Goal: Complete application form: Complete application form

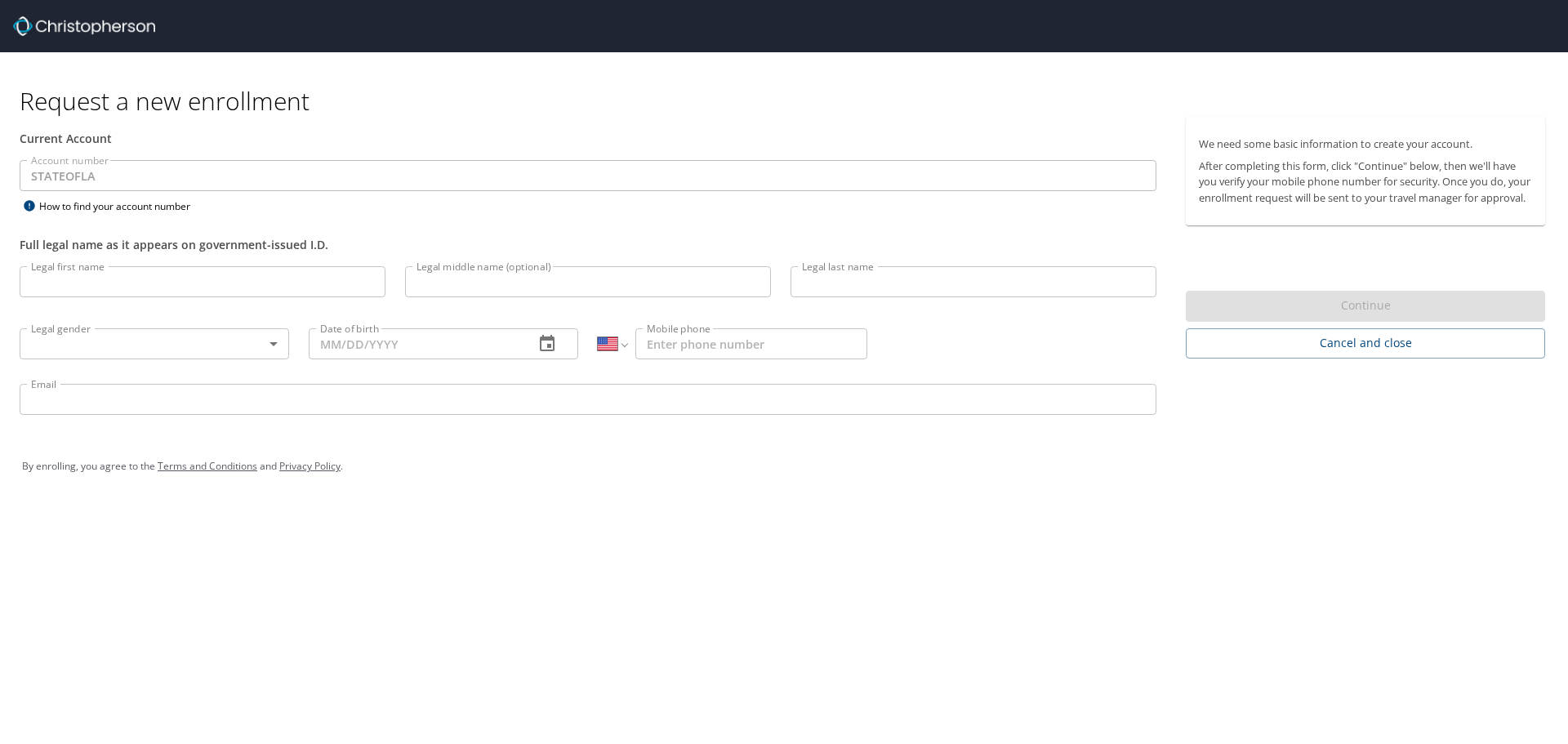
select select "US"
click at [312, 278] on input "Legal first name" at bounding box center [202, 282] width 366 height 31
type input "[PERSON_NAME]"
type input "R"
type input "[PERSON_NAME]"
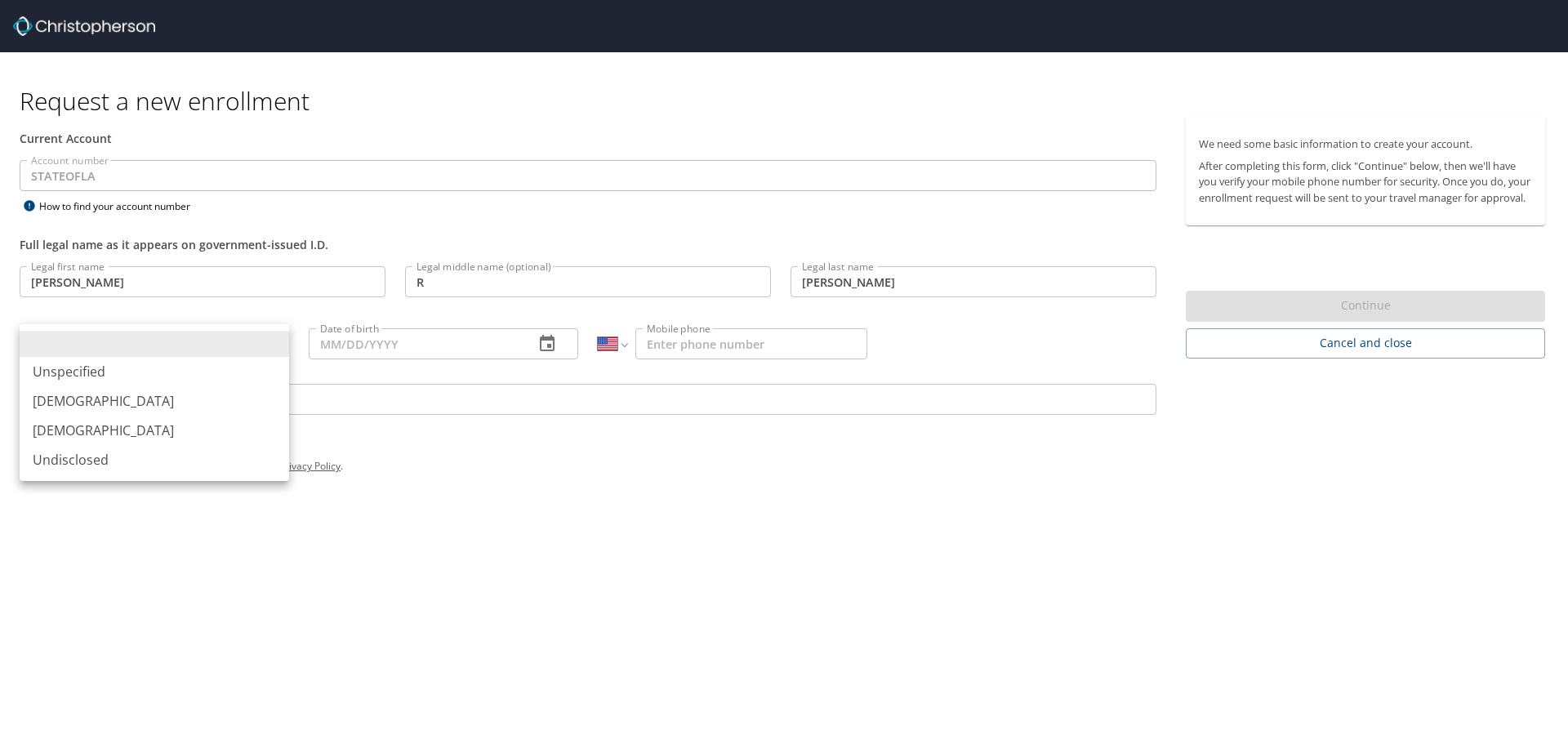
click at [274, 343] on body "Request a new enrollment Current Account Account number STATEOFLA Account numbe…" at bounding box center [784, 372] width 1568 height 744
click at [81, 435] on li "[DEMOGRAPHIC_DATA]" at bounding box center [154, 431] width 269 height 30
type input "[DEMOGRAPHIC_DATA]"
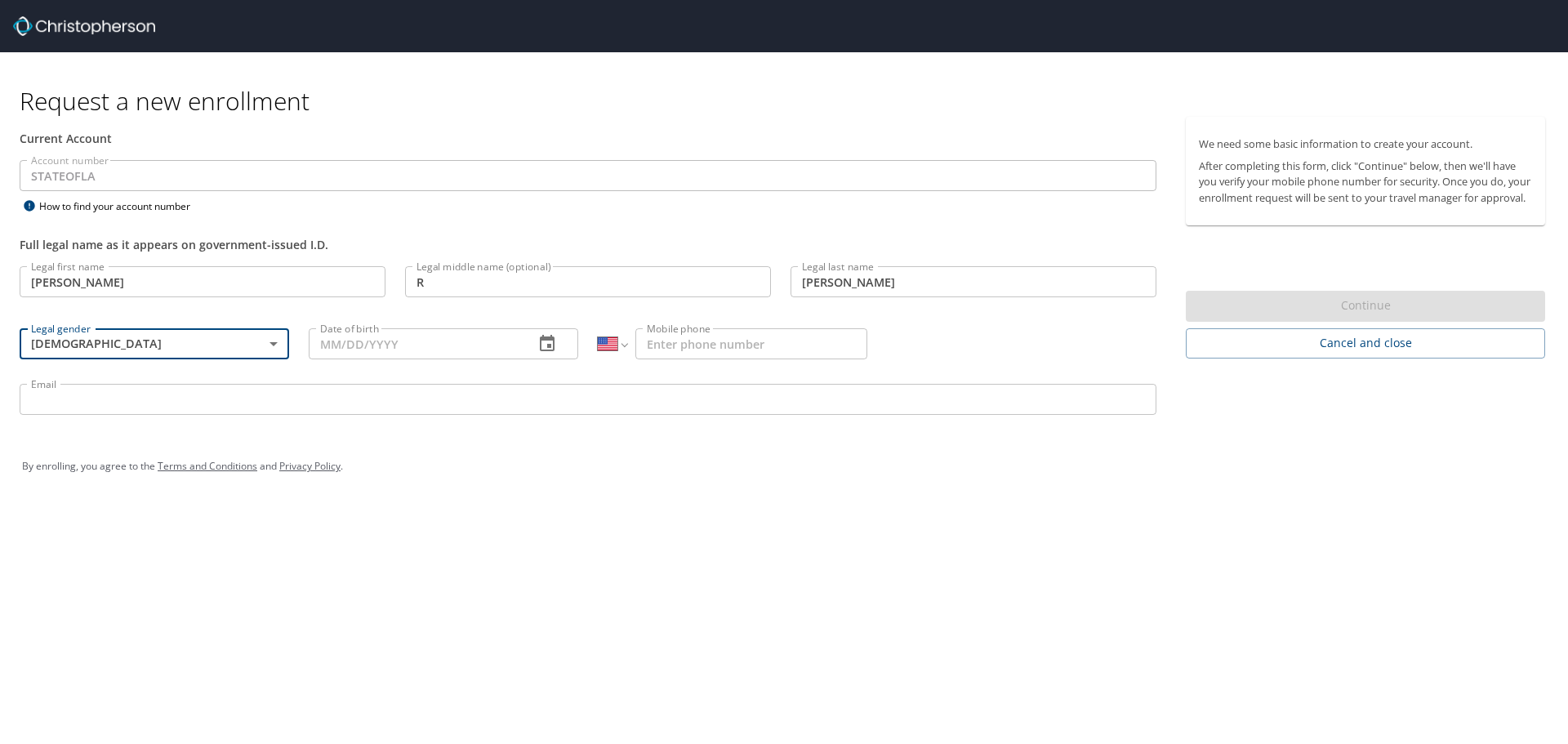
click at [480, 344] on input "Date of birth" at bounding box center [415, 344] width 212 height 31
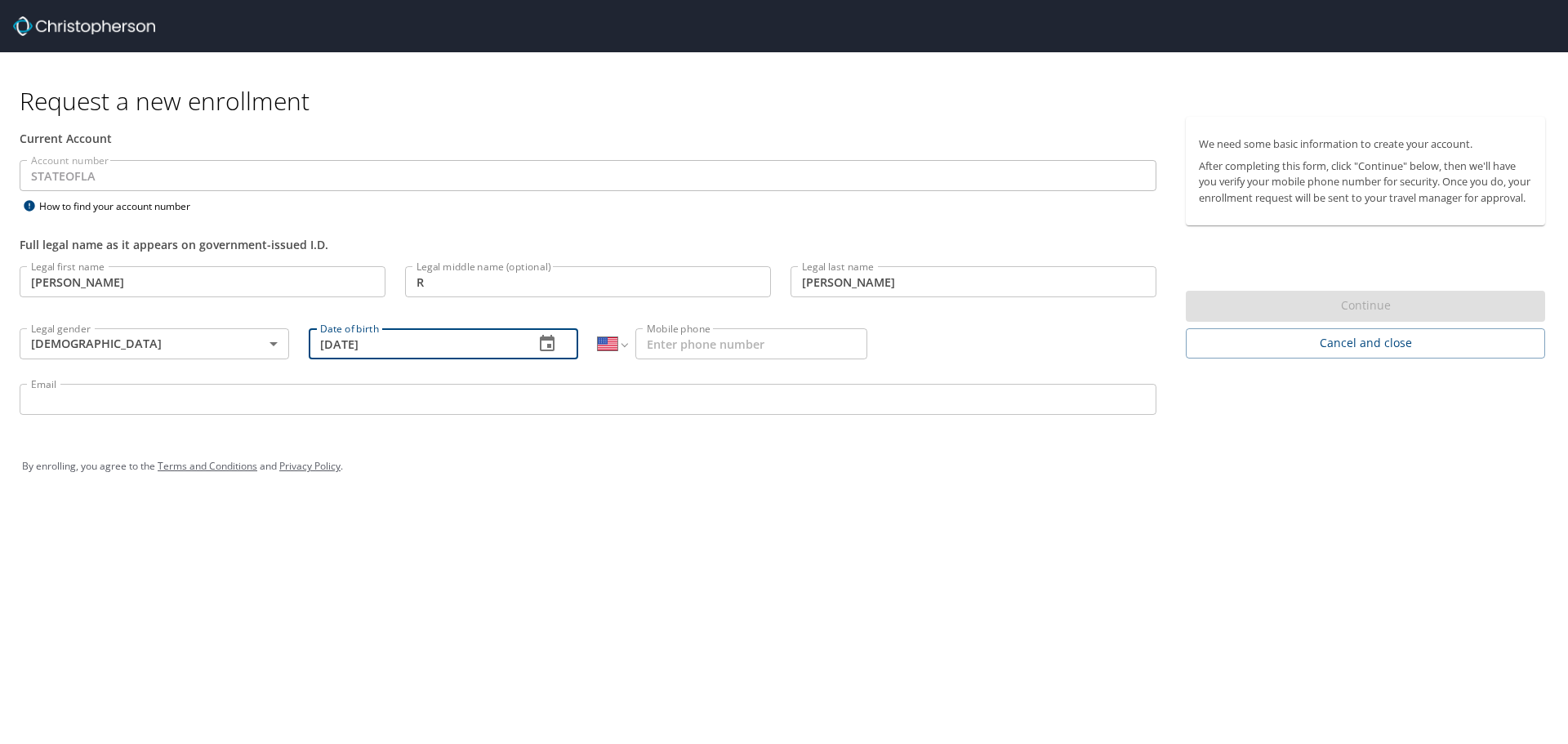
type input "[DATE]"
click at [680, 344] on input "Mobile phone" at bounding box center [751, 344] width 232 height 31
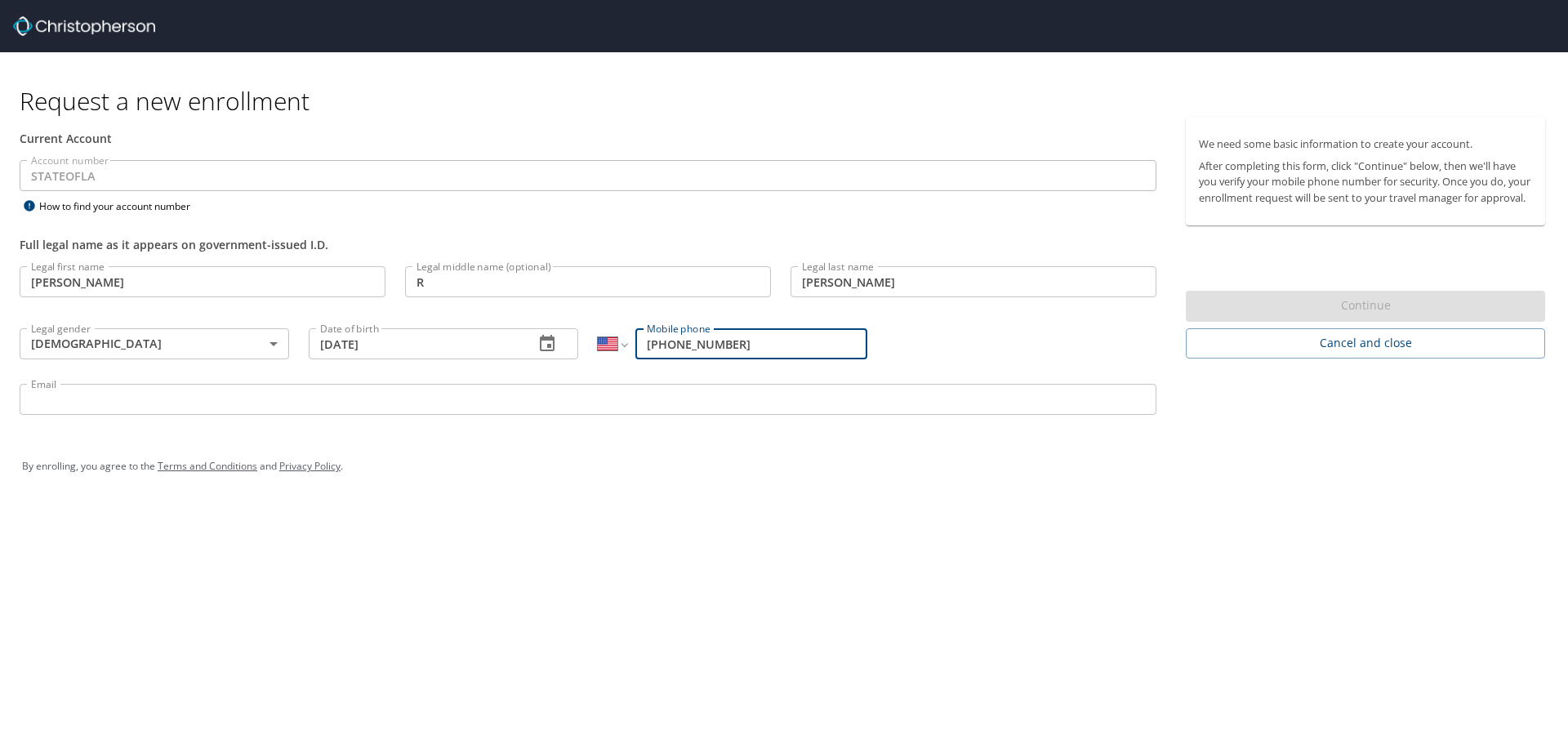
type input "[PHONE_NUMBER]"
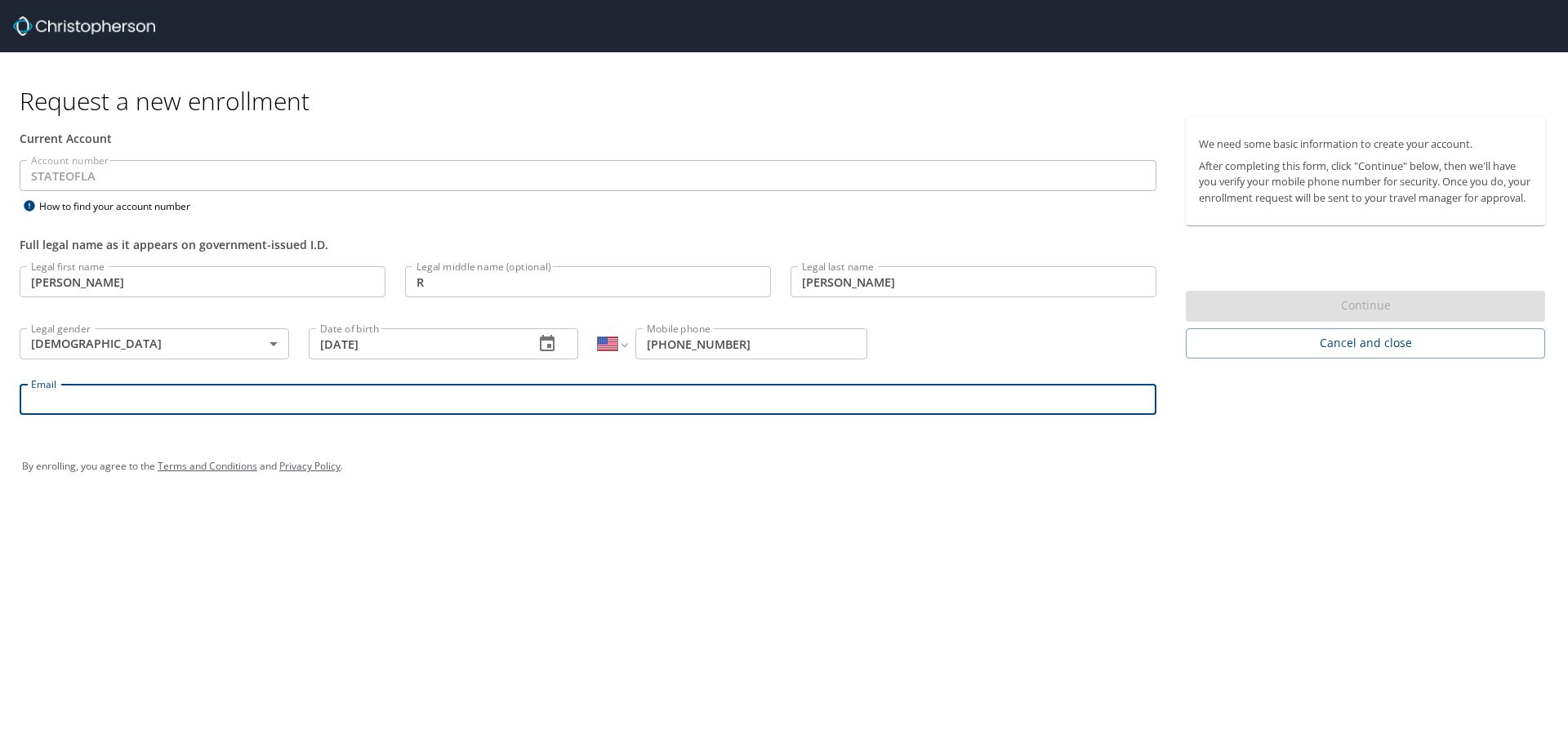
click at [59, 395] on input "Email" at bounding box center [588, 400] width 1138 height 31
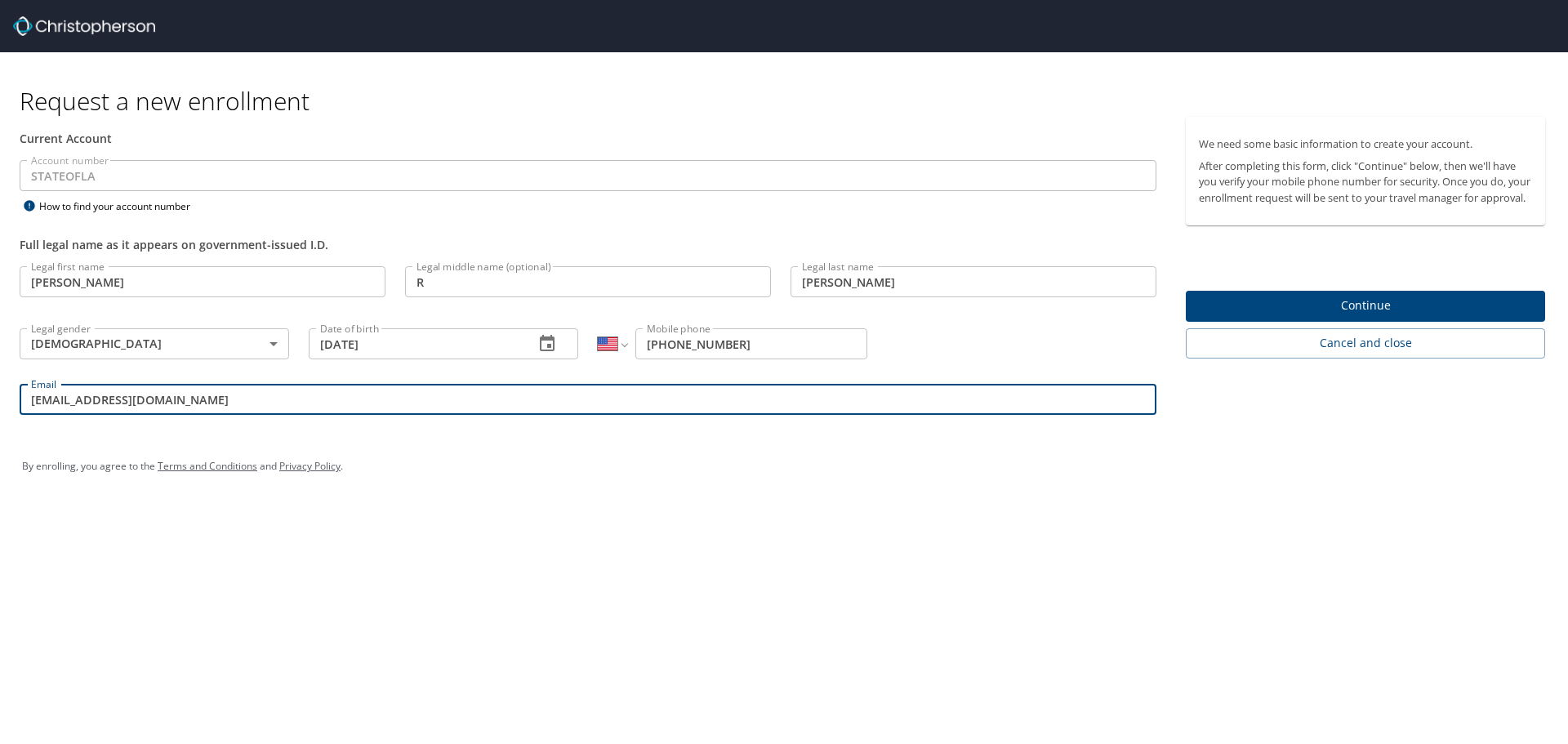
type input "[EMAIL_ADDRESS][DOMAIN_NAME]"
click at [1356, 316] on span "Continue" at bounding box center [1366, 306] width 334 height 20
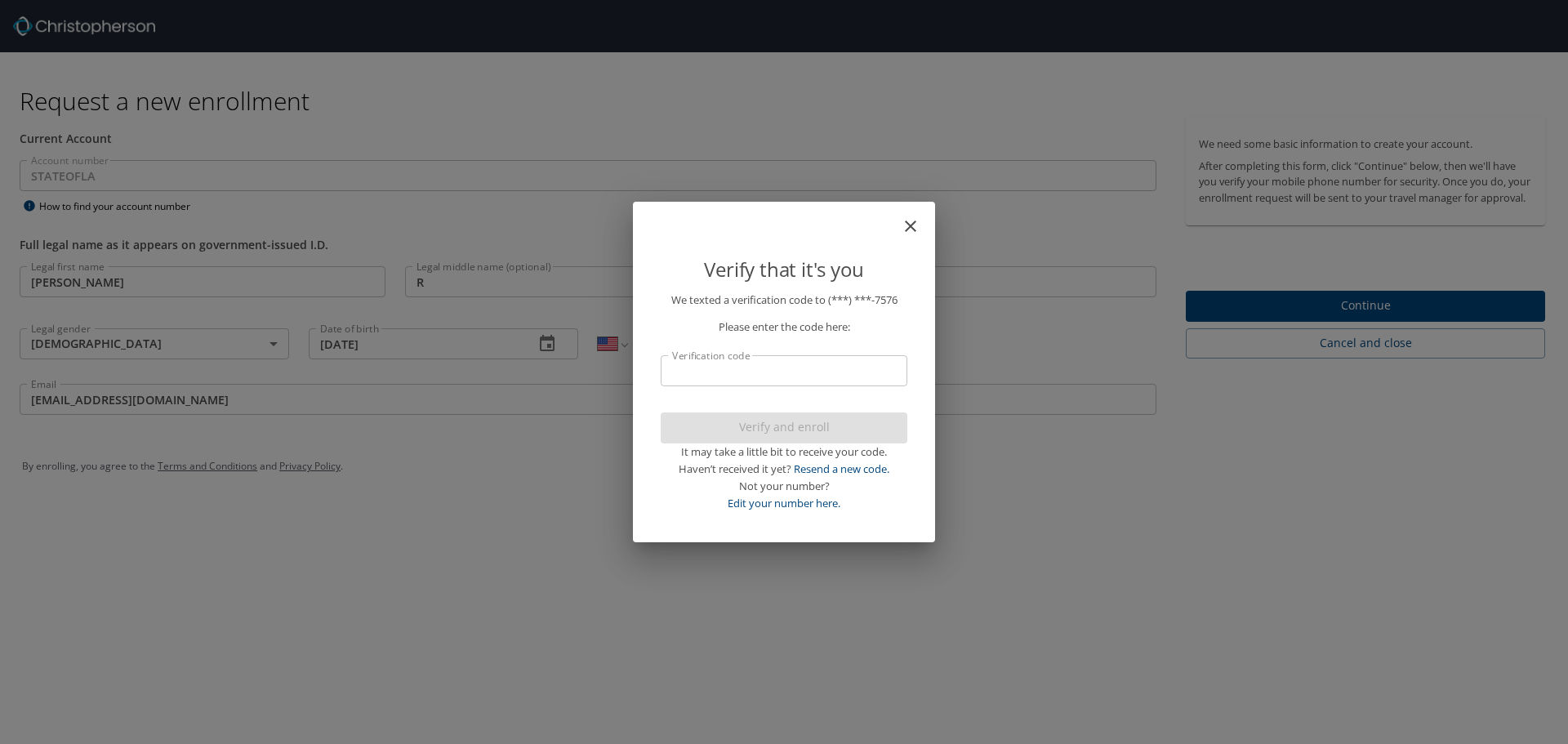
click at [720, 374] on input "Verification code" at bounding box center [784, 371] width 247 height 31
type input "473049"
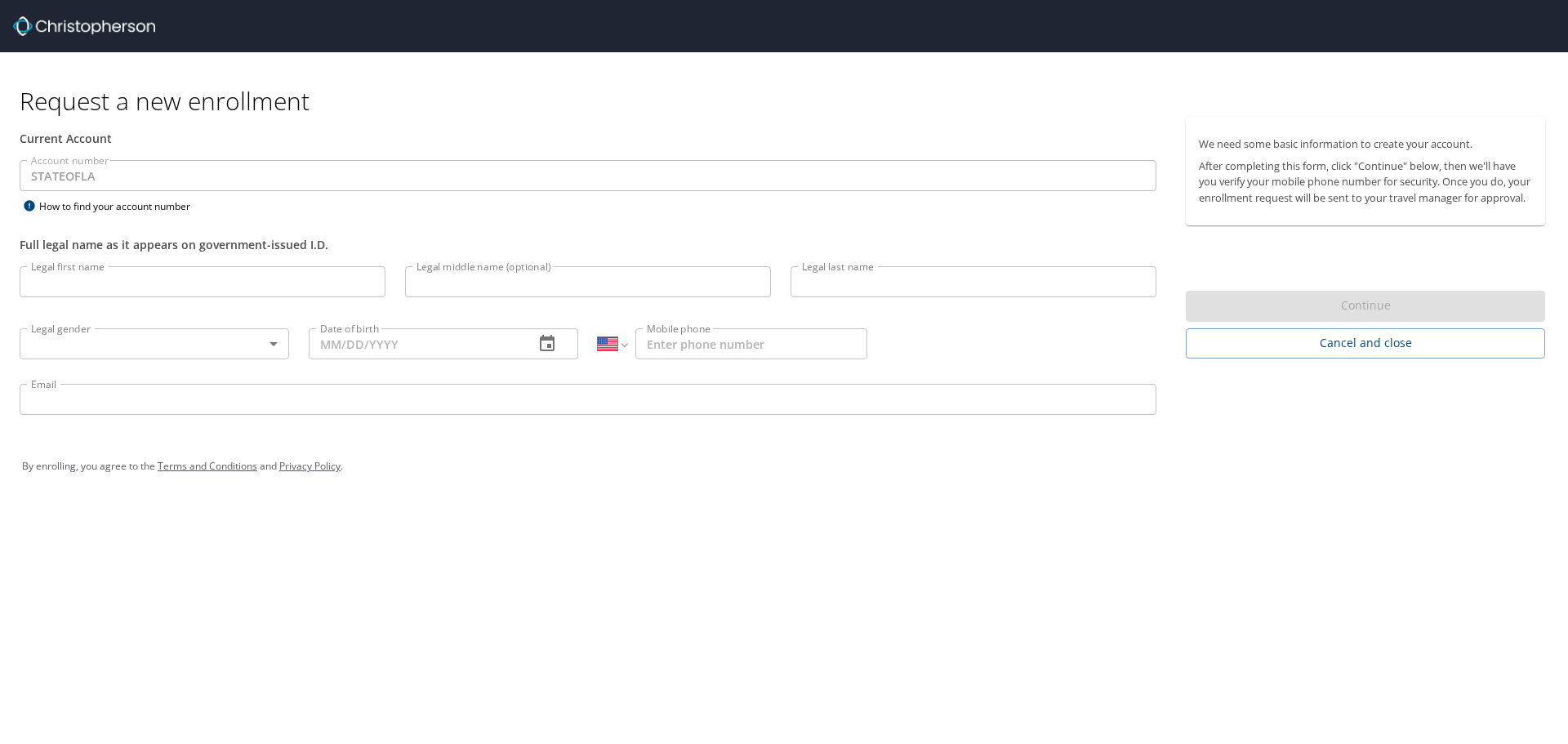
select select "US"
click at [127, 279] on input "Legal first name" at bounding box center [202, 282] width 366 height 31
type input "[PERSON_NAME]"
type input "R"
type input "[PERSON_NAME]"
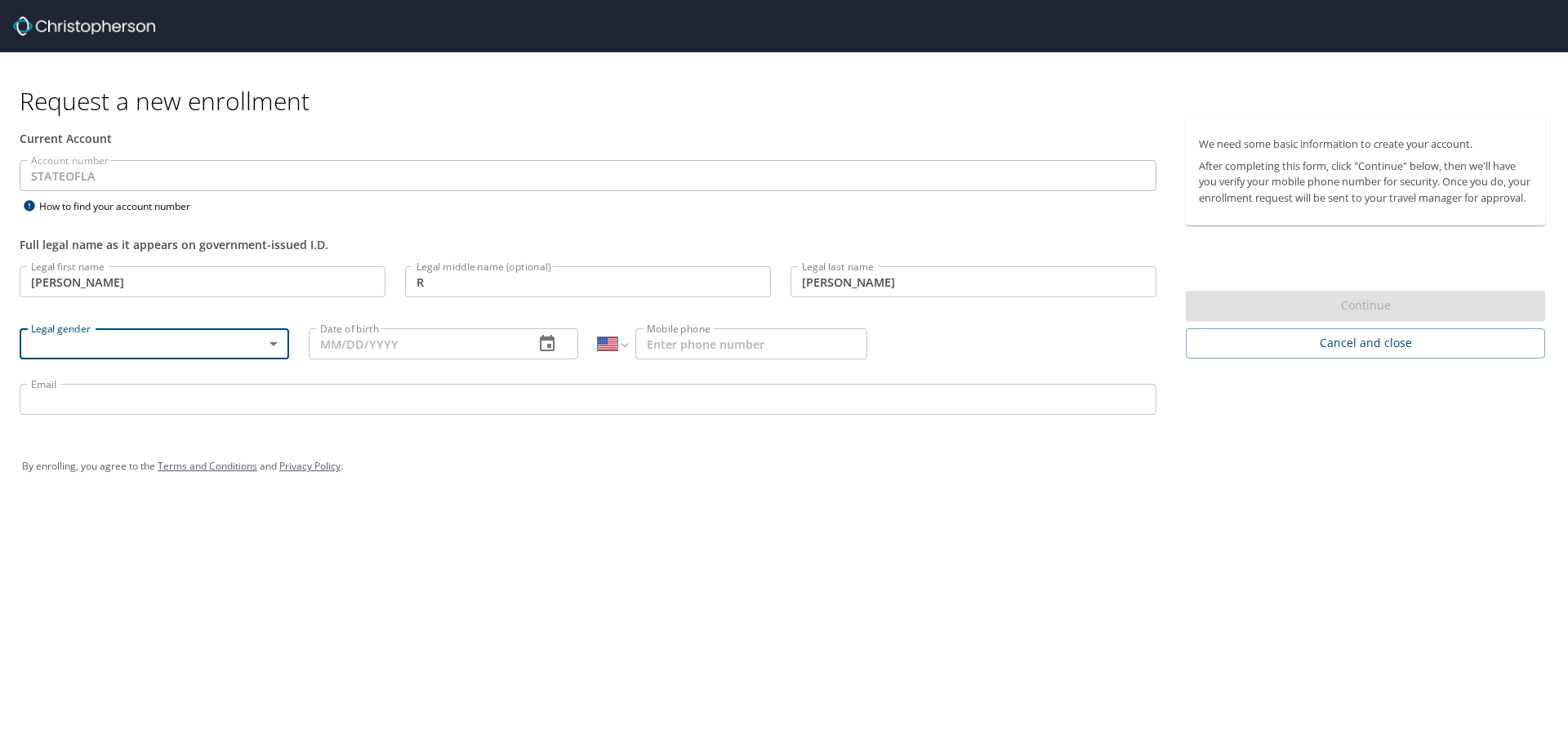
click at [273, 348] on body "Request a new enrollment Current Account Account number STATEOFLA Account numbe…" at bounding box center [784, 372] width 1568 height 744
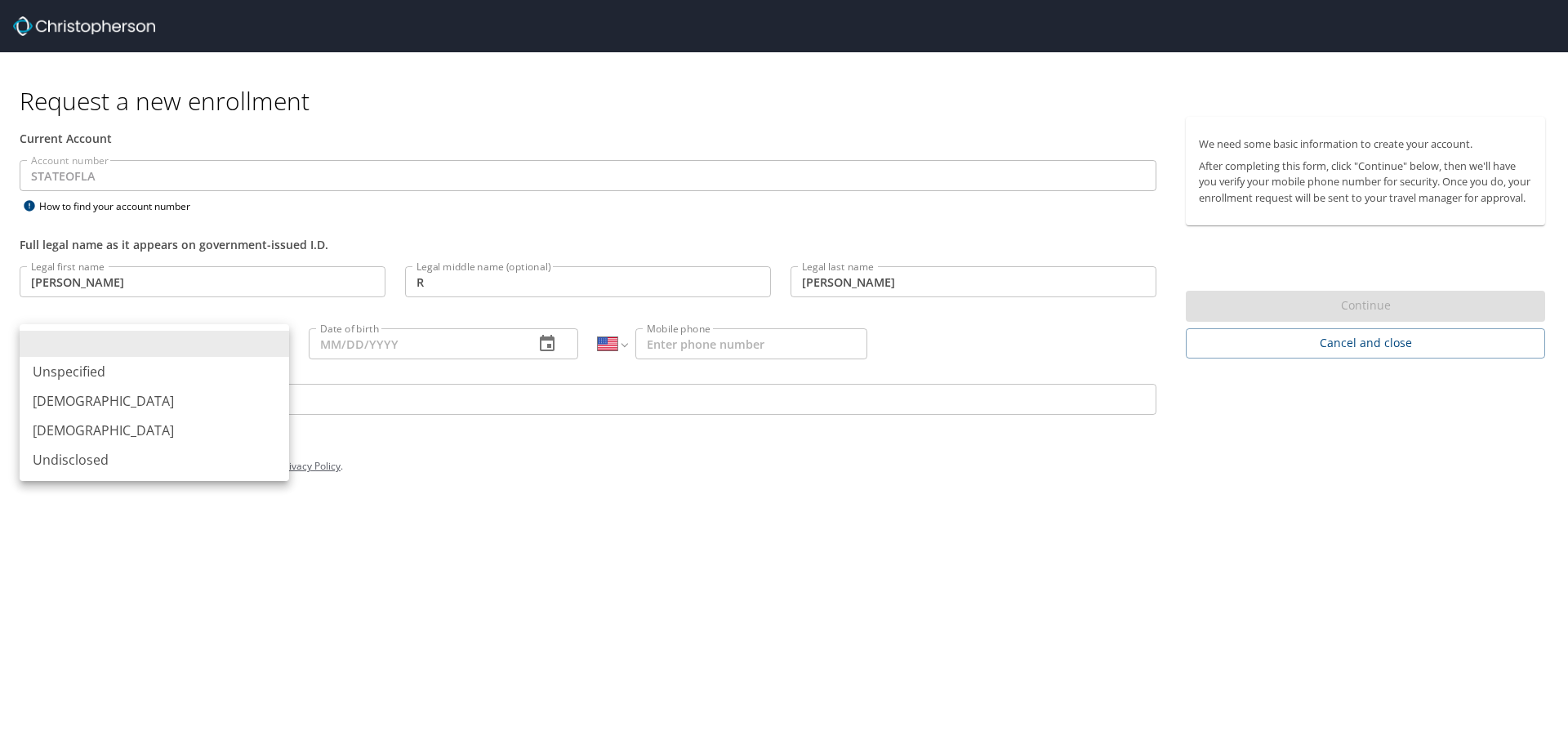
click at [83, 427] on li "[DEMOGRAPHIC_DATA]" at bounding box center [154, 431] width 269 height 30
type input "[DEMOGRAPHIC_DATA]"
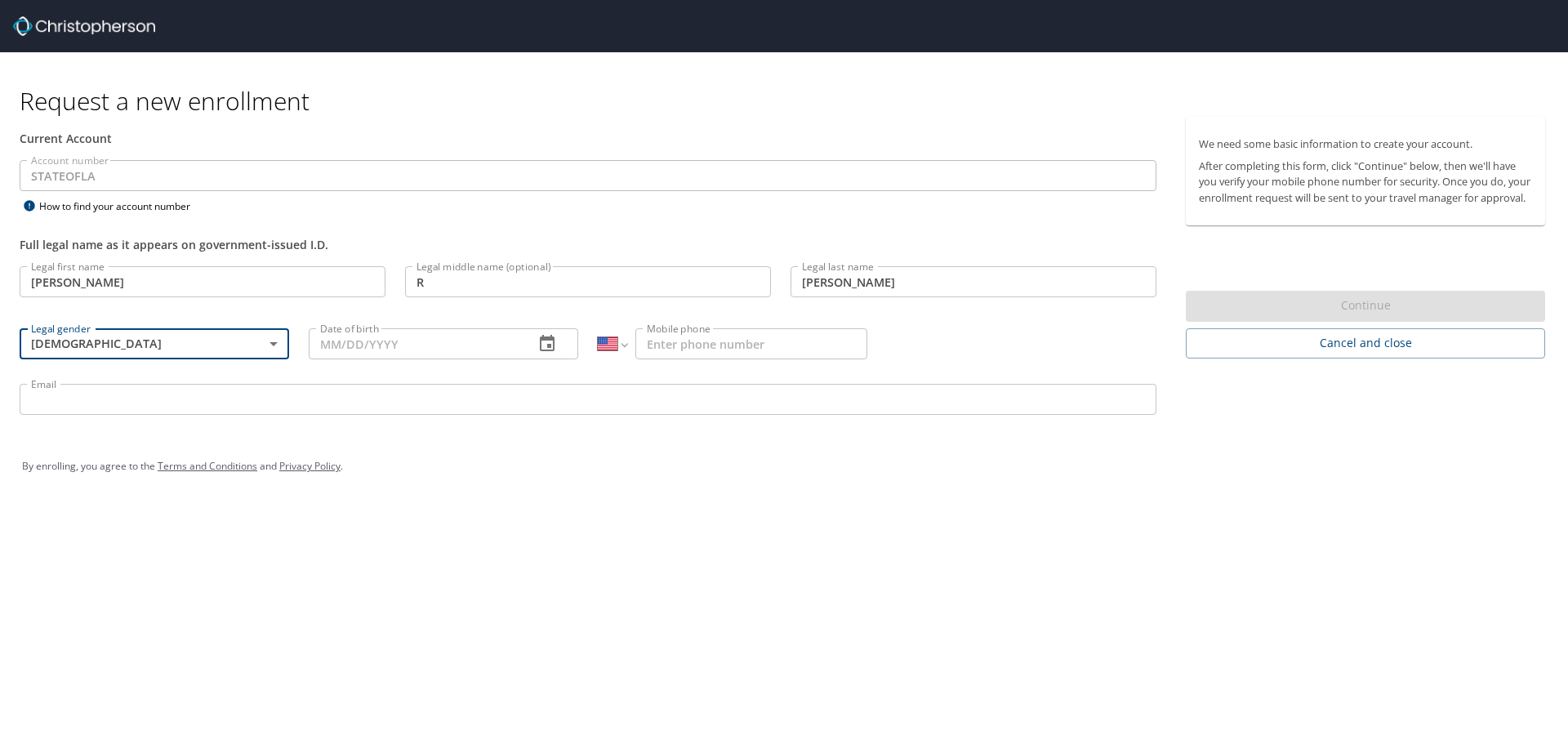
click at [355, 341] on input "Date of birth" at bounding box center [415, 344] width 212 height 31
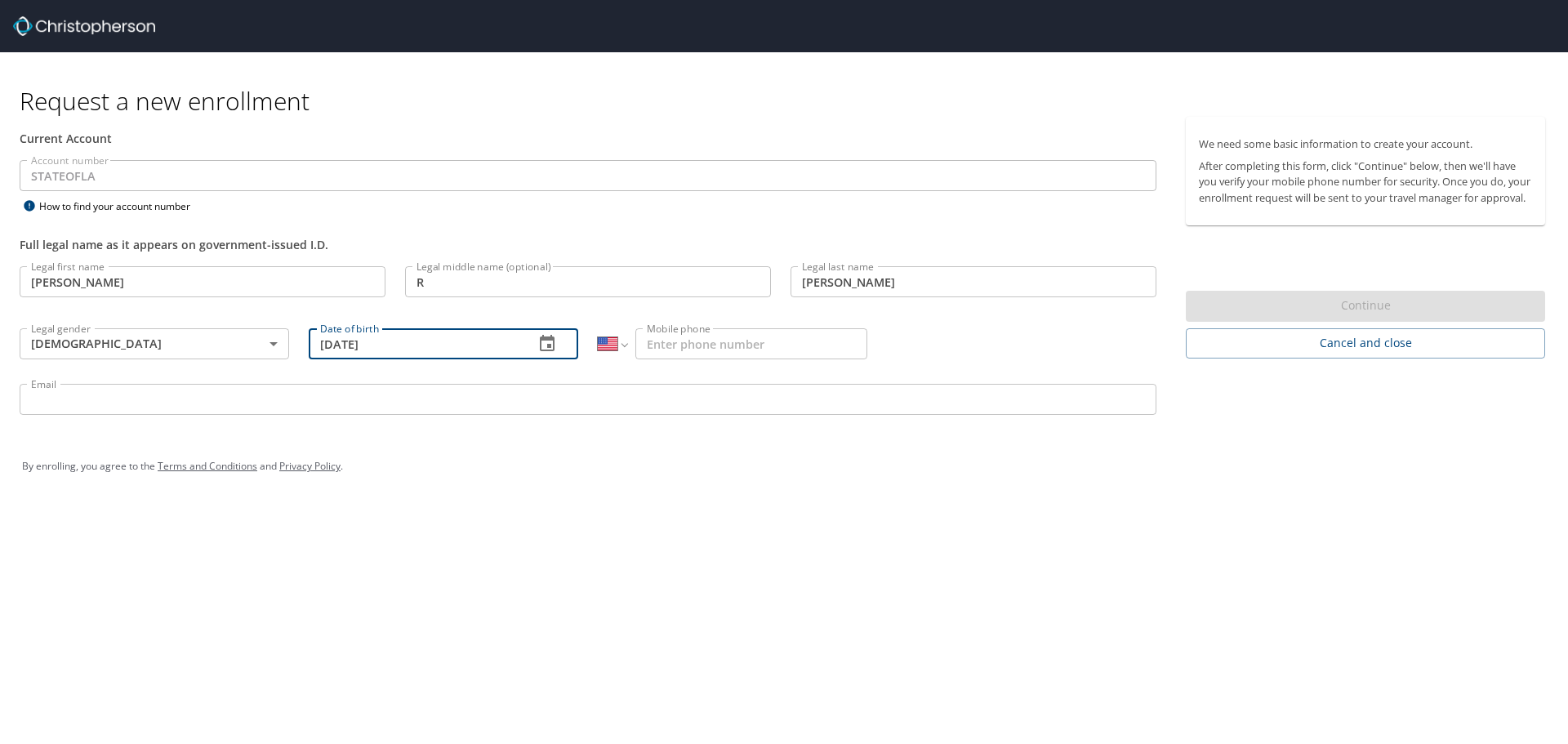
type input "[DATE]"
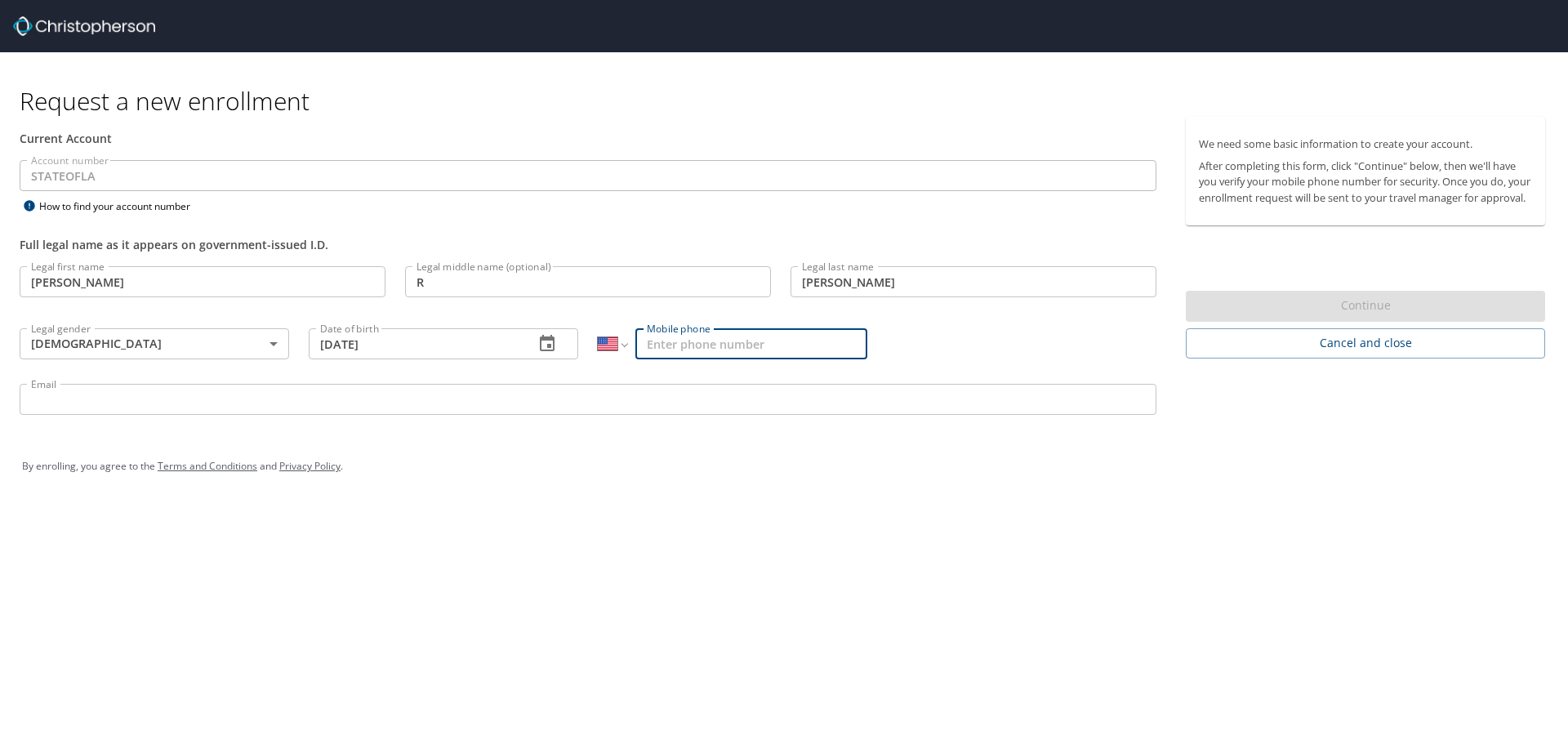
click at [700, 342] on input "Mobile phone" at bounding box center [751, 344] width 232 height 31
type input "[PHONE_NUMBER]"
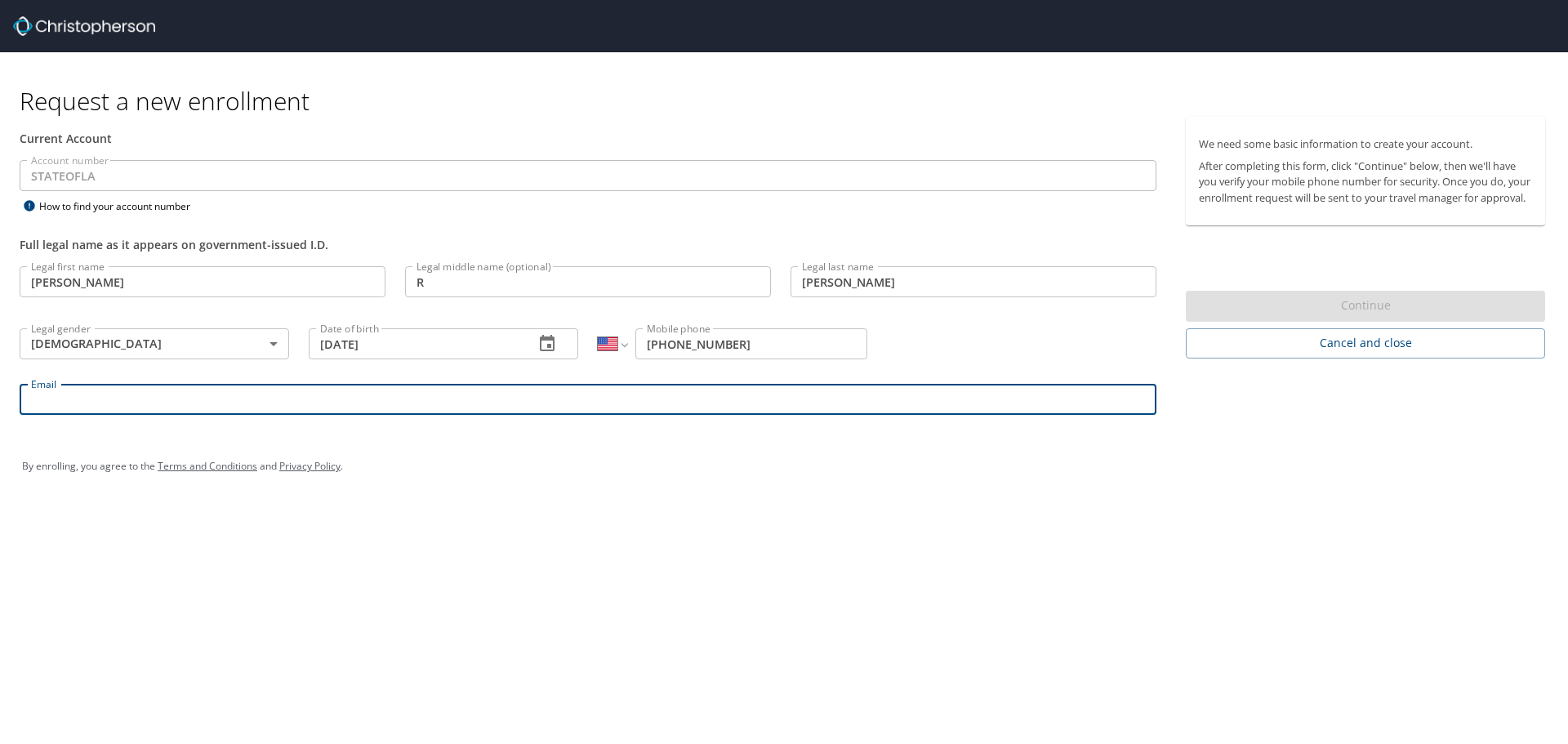
click at [147, 402] on input "Email" at bounding box center [588, 400] width 1138 height 31
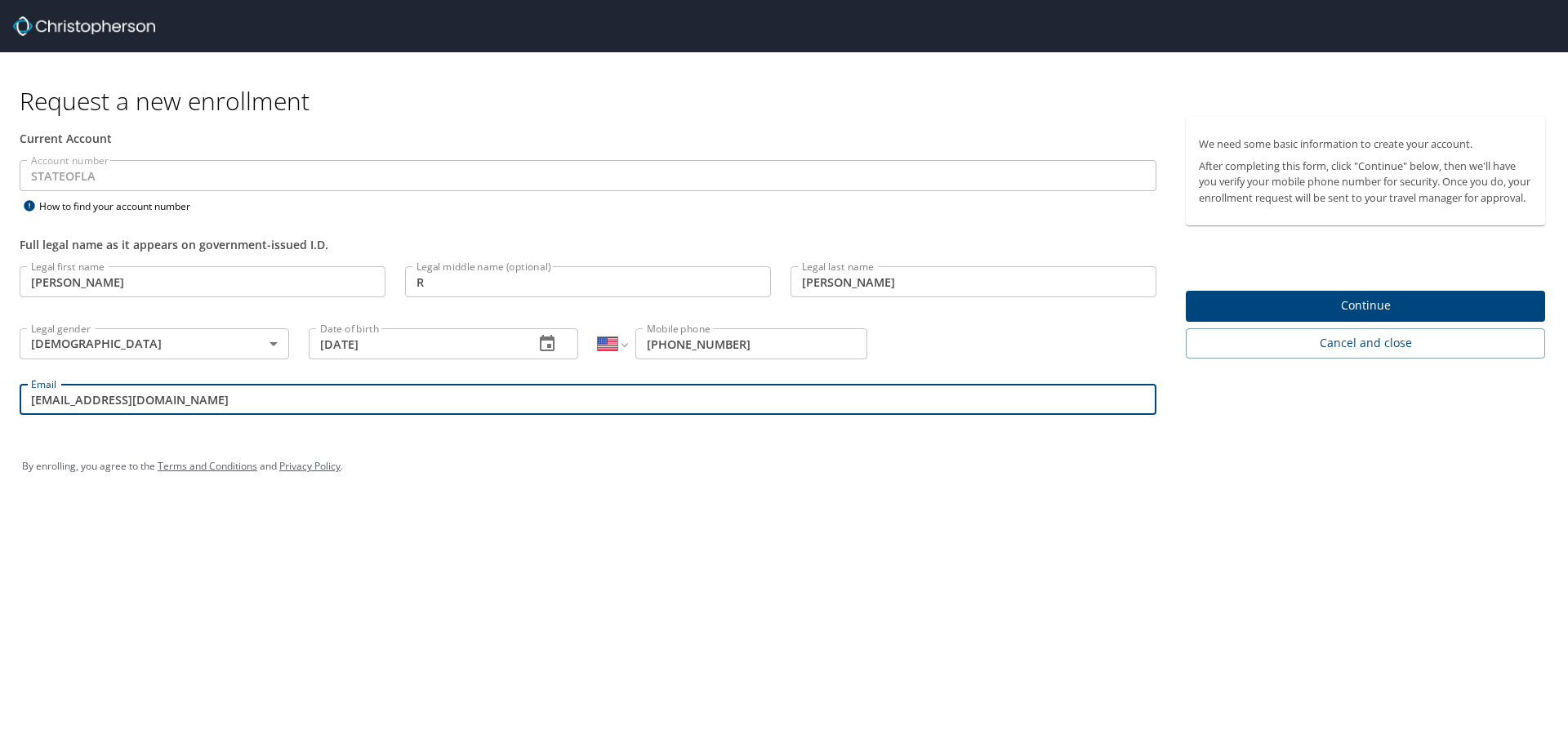
type input "[EMAIL_ADDRESS][DOMAIN_NAME]"
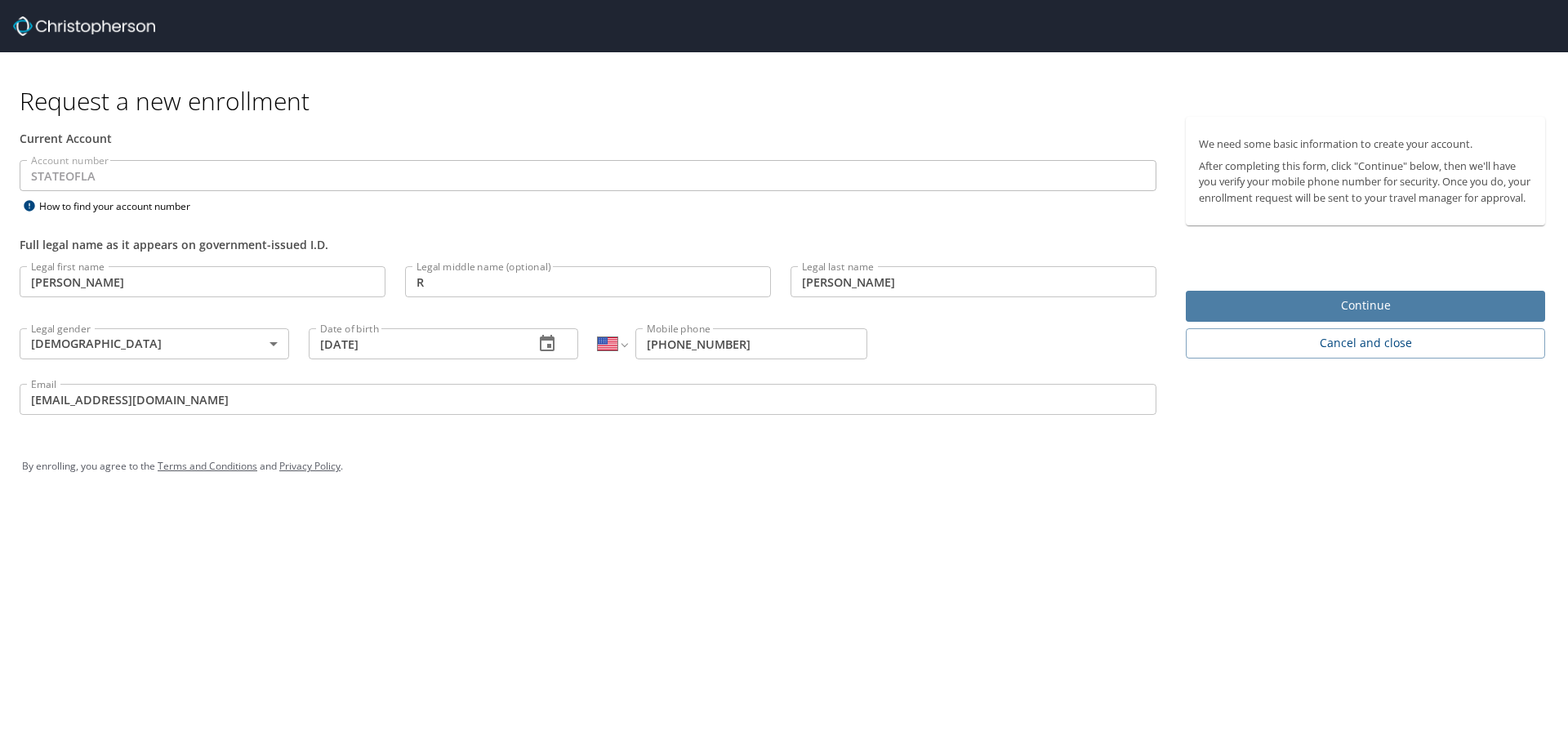
click at [1341, 316] on span "Continue" at bounding box center [1366, 306] width 334 height 20
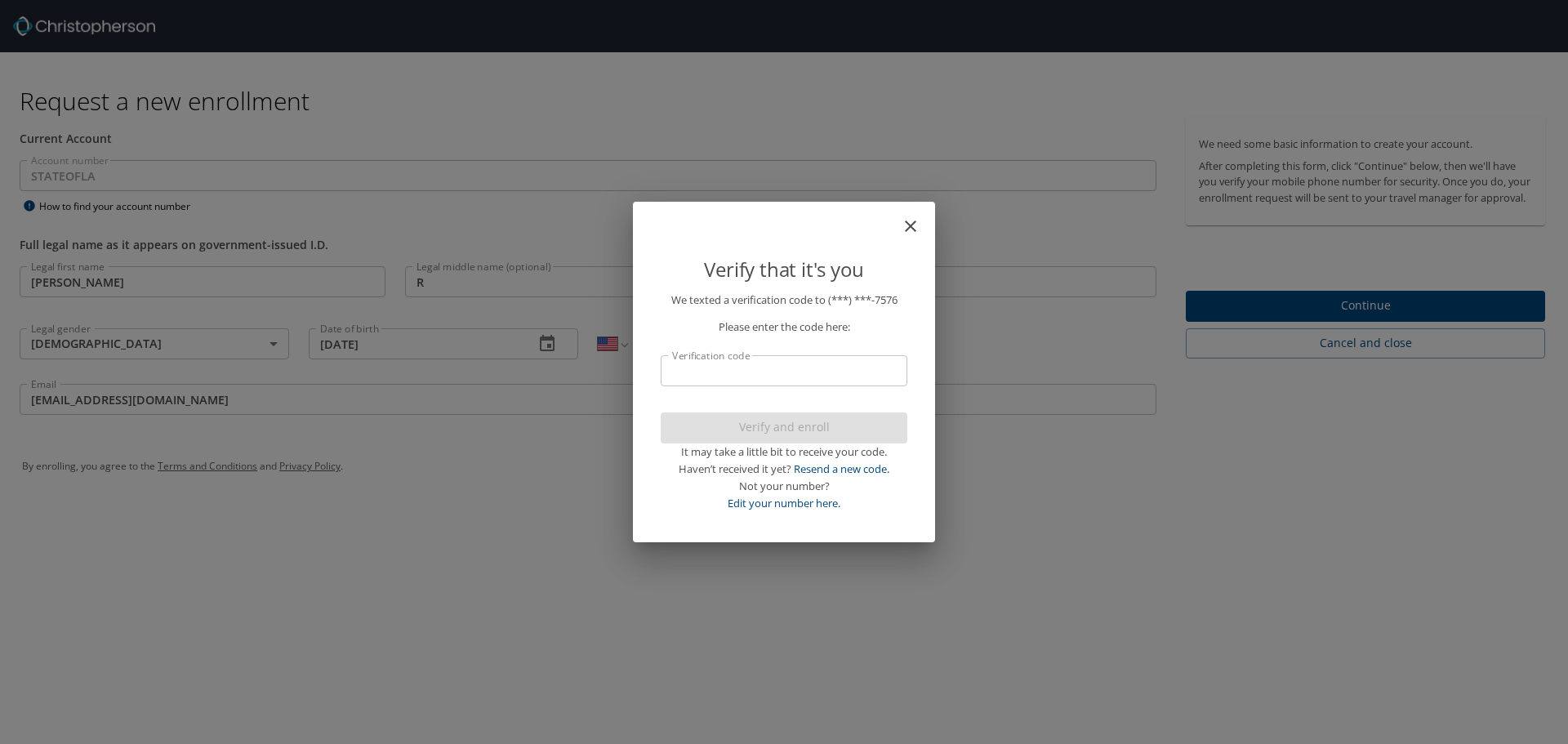
click at [685, 373] on input "Verification code" at bounding box center [784, 371] width 247 height 31
click at [781, 429] on span "Verify and enroll" at bounding box center [784, 428] width 220 height 20
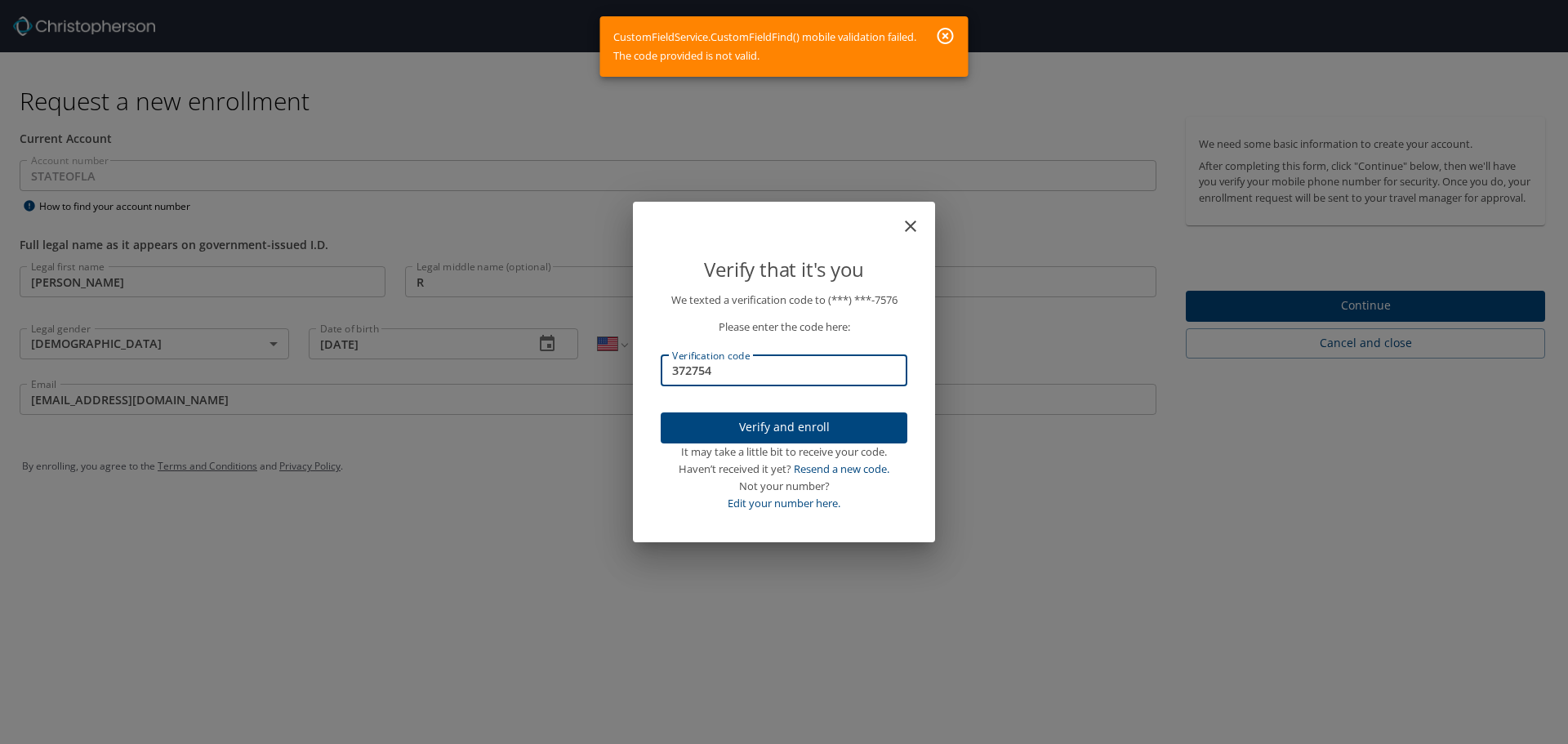
click at [678, 372] on input "372754" at bounding box center [784, 371] width 247 height 31
type input "342754"
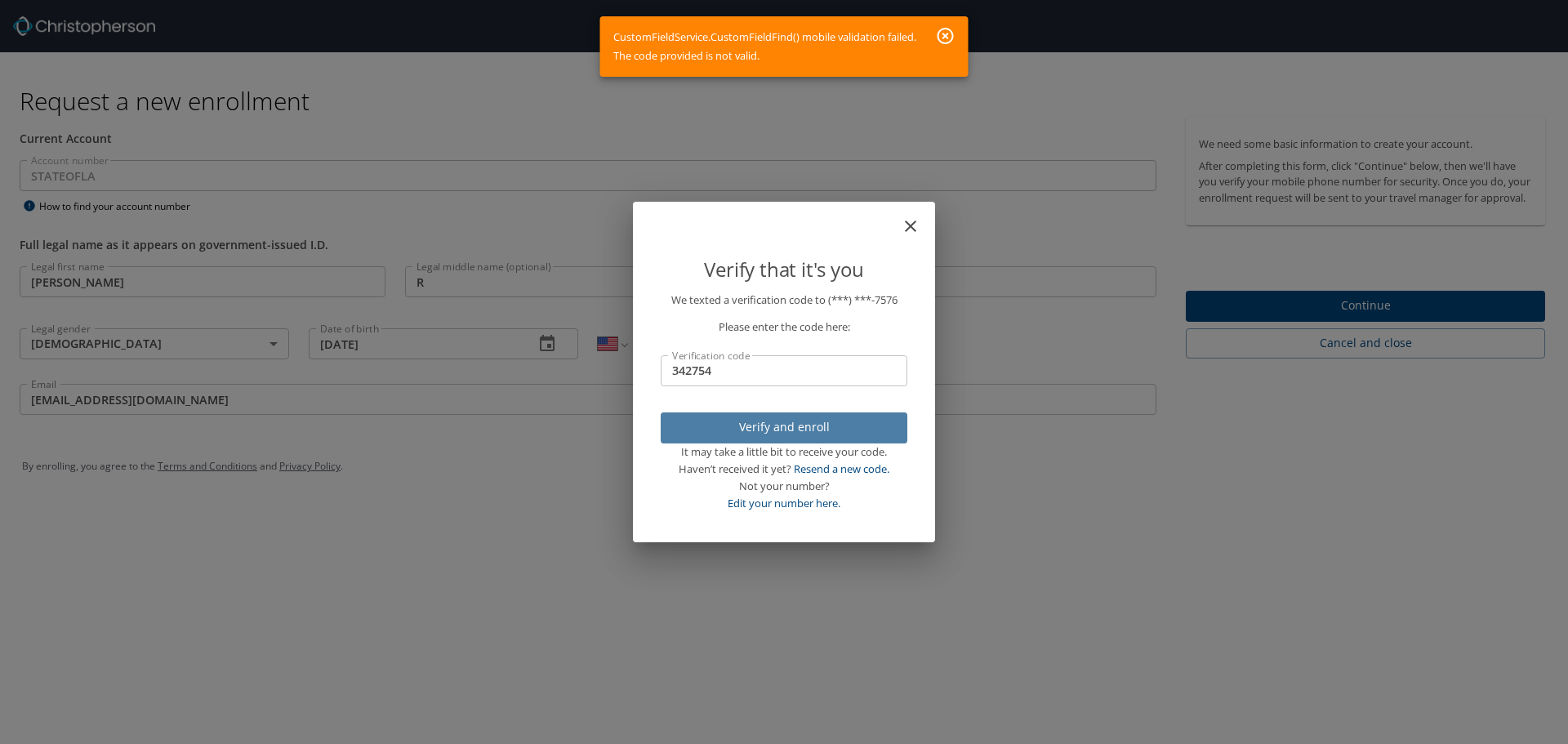
click at [739, 428] on span "Verify and enroll" at bounding box center [784, 428] width 220 height 20
click at [944, 36] on icon "button" at bounding box center [946, 35] width 19 height 19
click at [949, 35] on icon "button" at bounding box center [946, 36] width 17 height 17
click at [789, 397] on p "We texted a verification code to (***) ***- 7576 Please enter the code here: Ve…" at bounding box center [784, 401] width 247 height 219
click at [372, 487] on div "Verify that it's you We texted a verification code to (***) ***- 7576 Please en…" at bounding box center [784, 372] width 1568 height 744
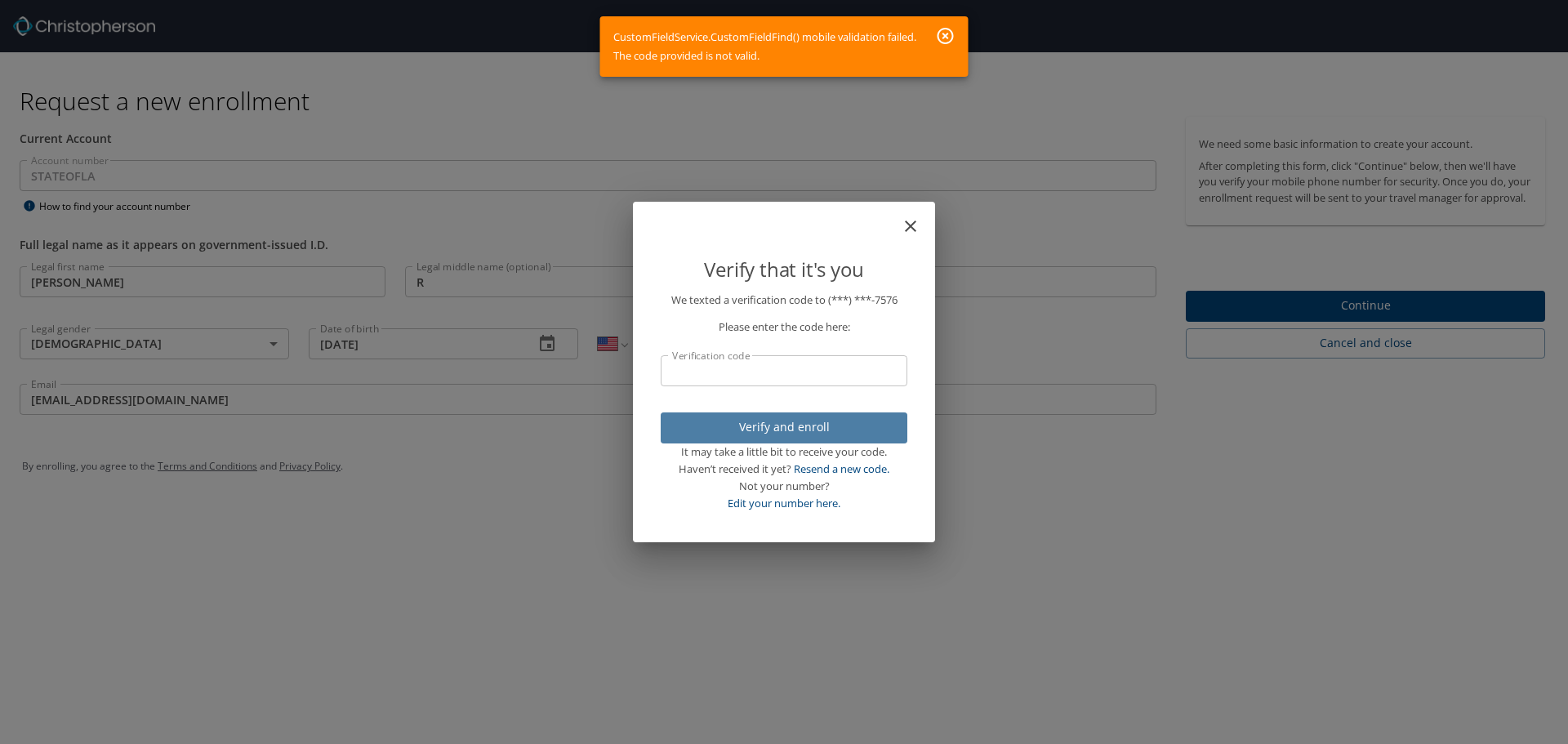
click at [1367, 318] on div "Verify that it's you We texted a verification code to (***) ***- 7576 Please en…" at bounding box center [784, 372] width 1568 height 744
click at [1305, 324] on div "Verify that it's you We texted a verification code to (***) ***- 7576 Please en…" at bounding box center [784, 372] width 1568 height 744
click at [1356, 318] on div "Verify that it's you We texted a verification code to (***) ***- 7576 Please en…" at bounding box center [784, 372] width 1568 height 744
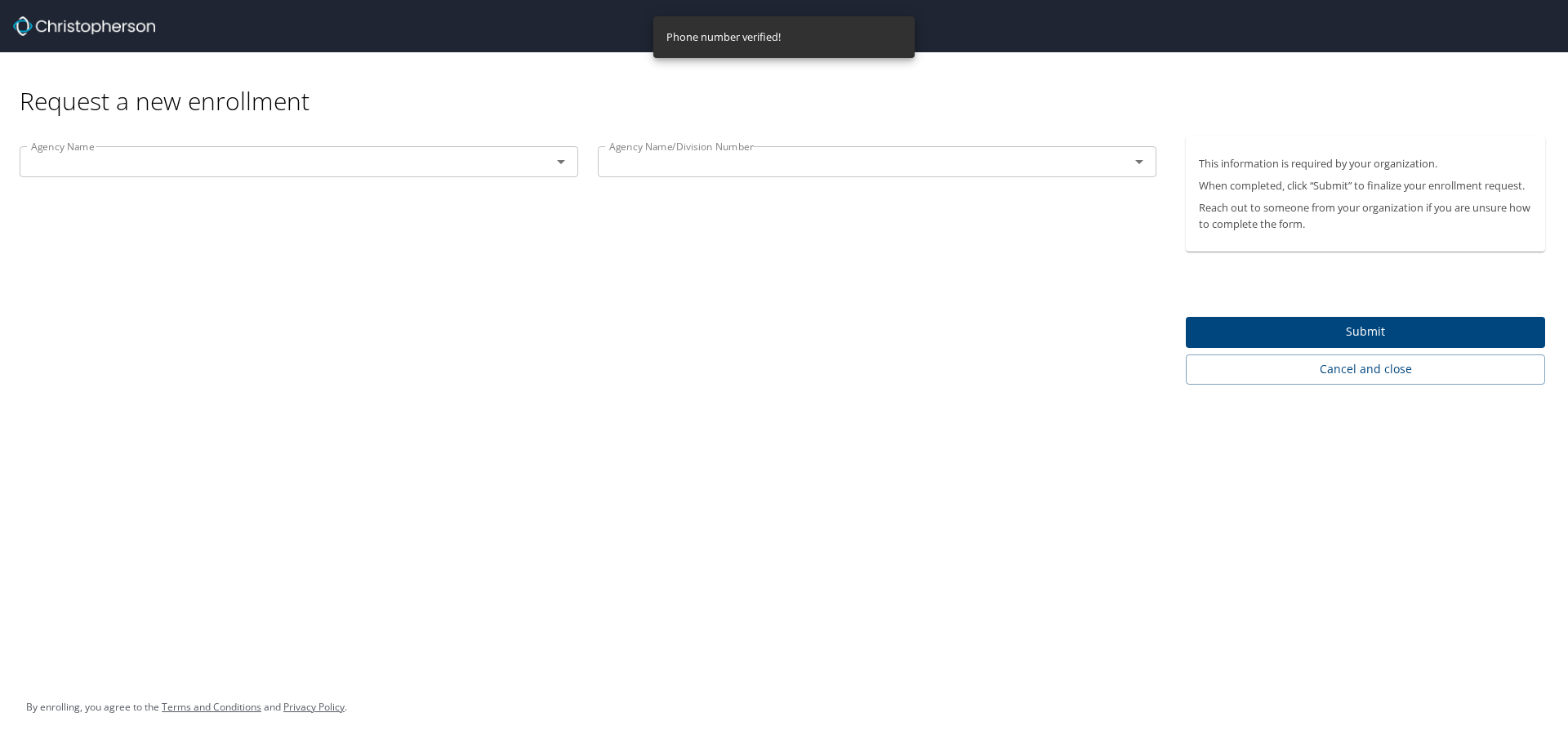
click at [146, 170] on input "text" at bounding box center [275, 161] width 501 height 21
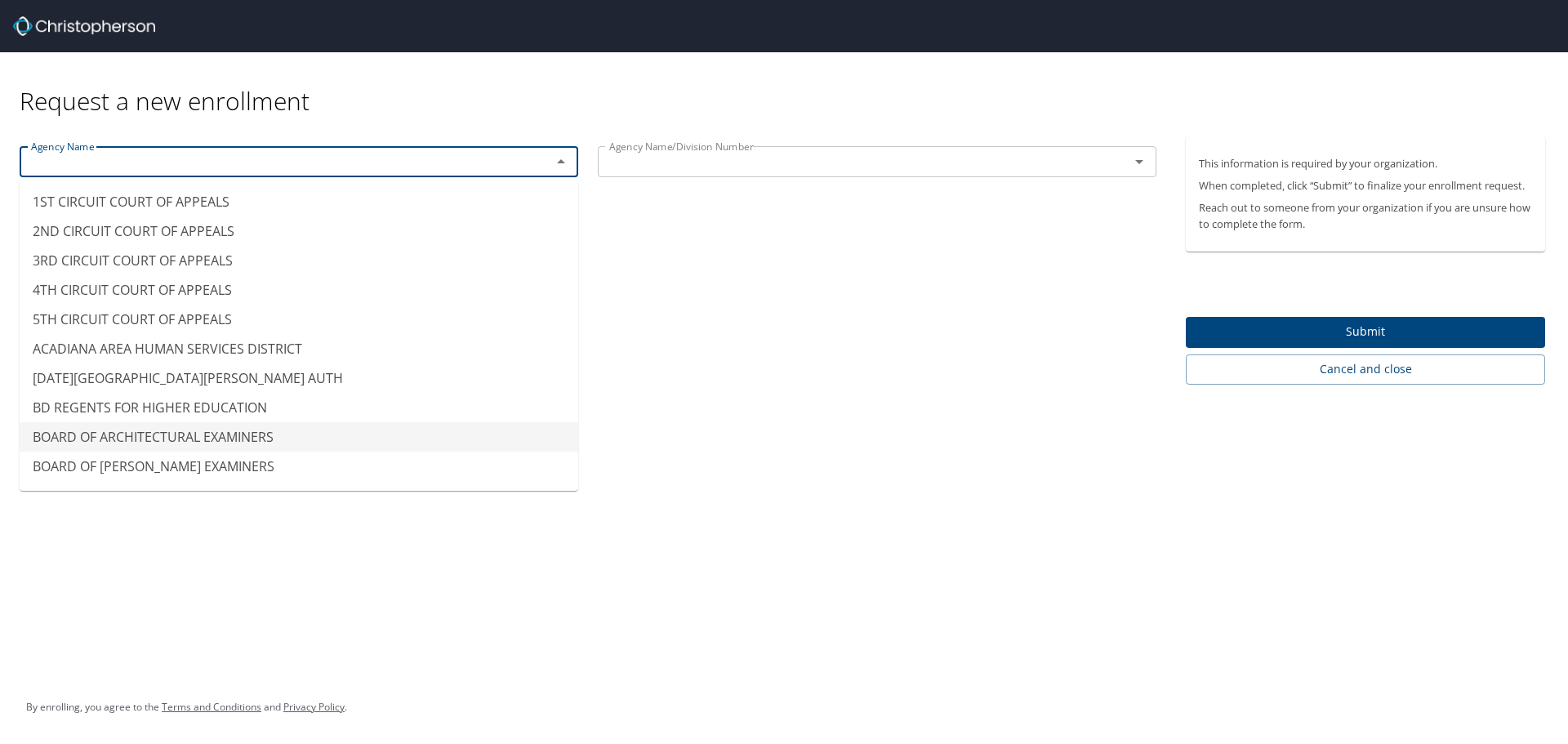
scroll to position [82, 0]
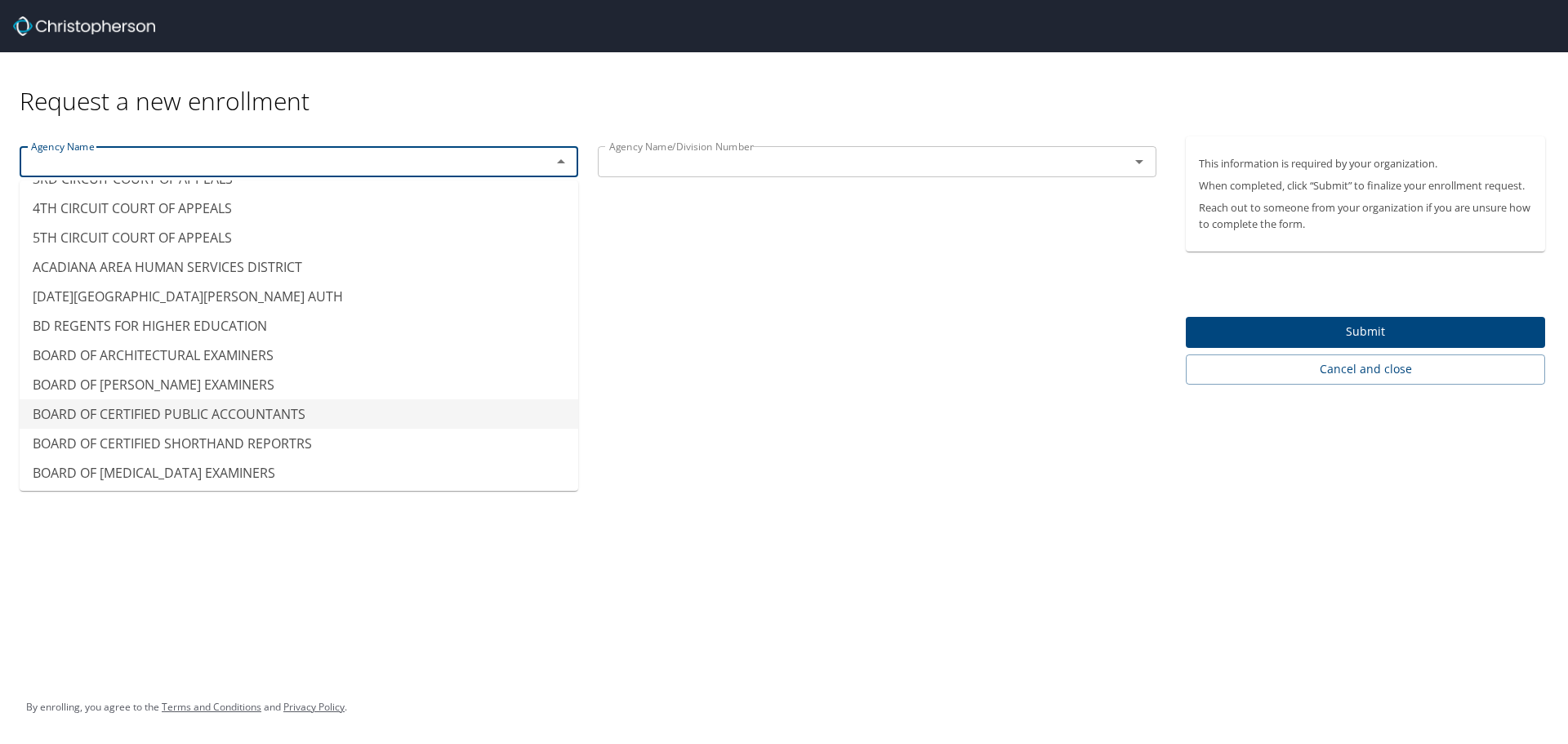
click at [141, 411] on li "BOARD OF CERTIFIED PUBLIC ACCOUNTANTS" at bounding box center [299, 414] width 559 height 30
type input "BOARD OF CERTIFIED PUBLIC ACCOUNTANTS"
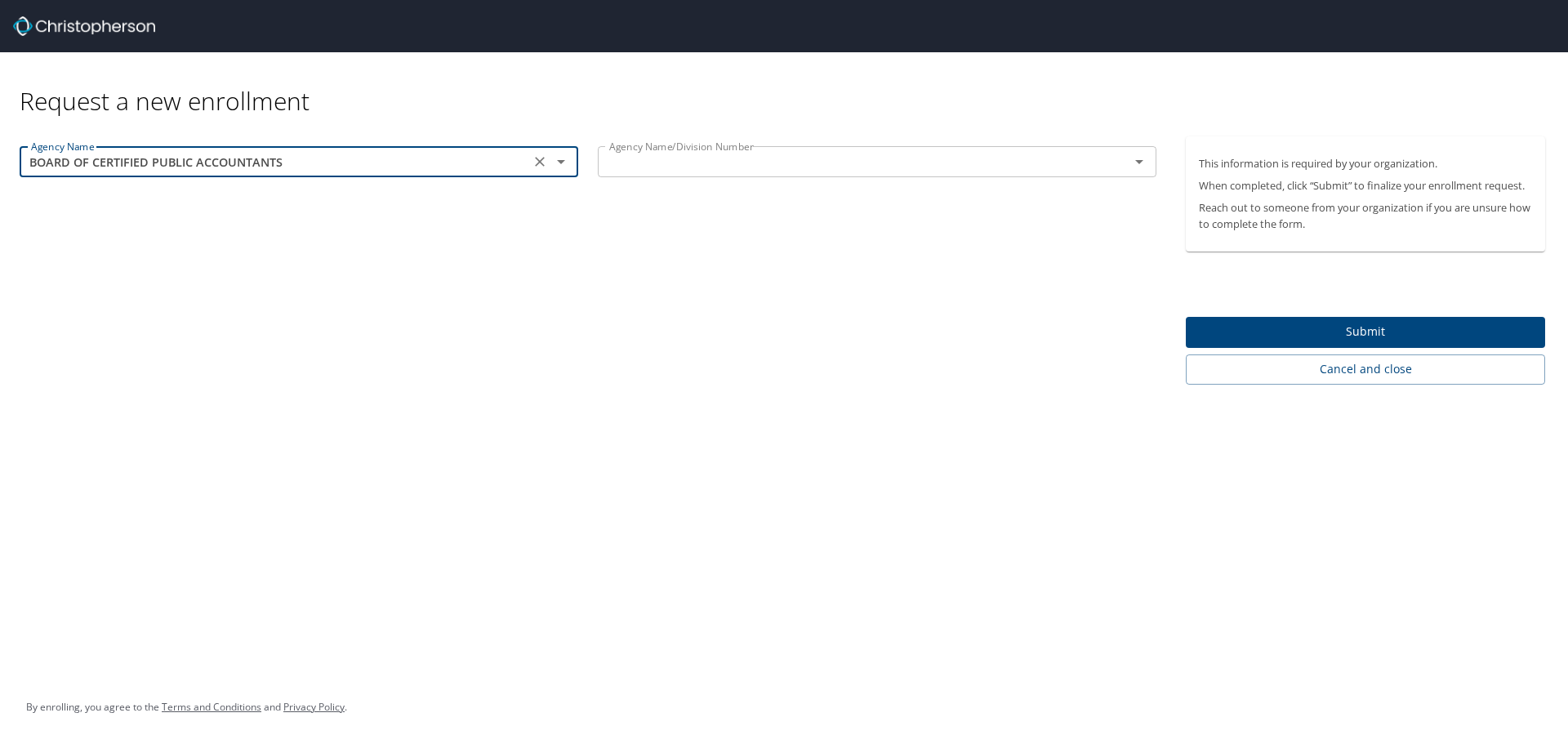
click at [760, 155] on input "text" at bounding box center [853, 161] width 501 height 21
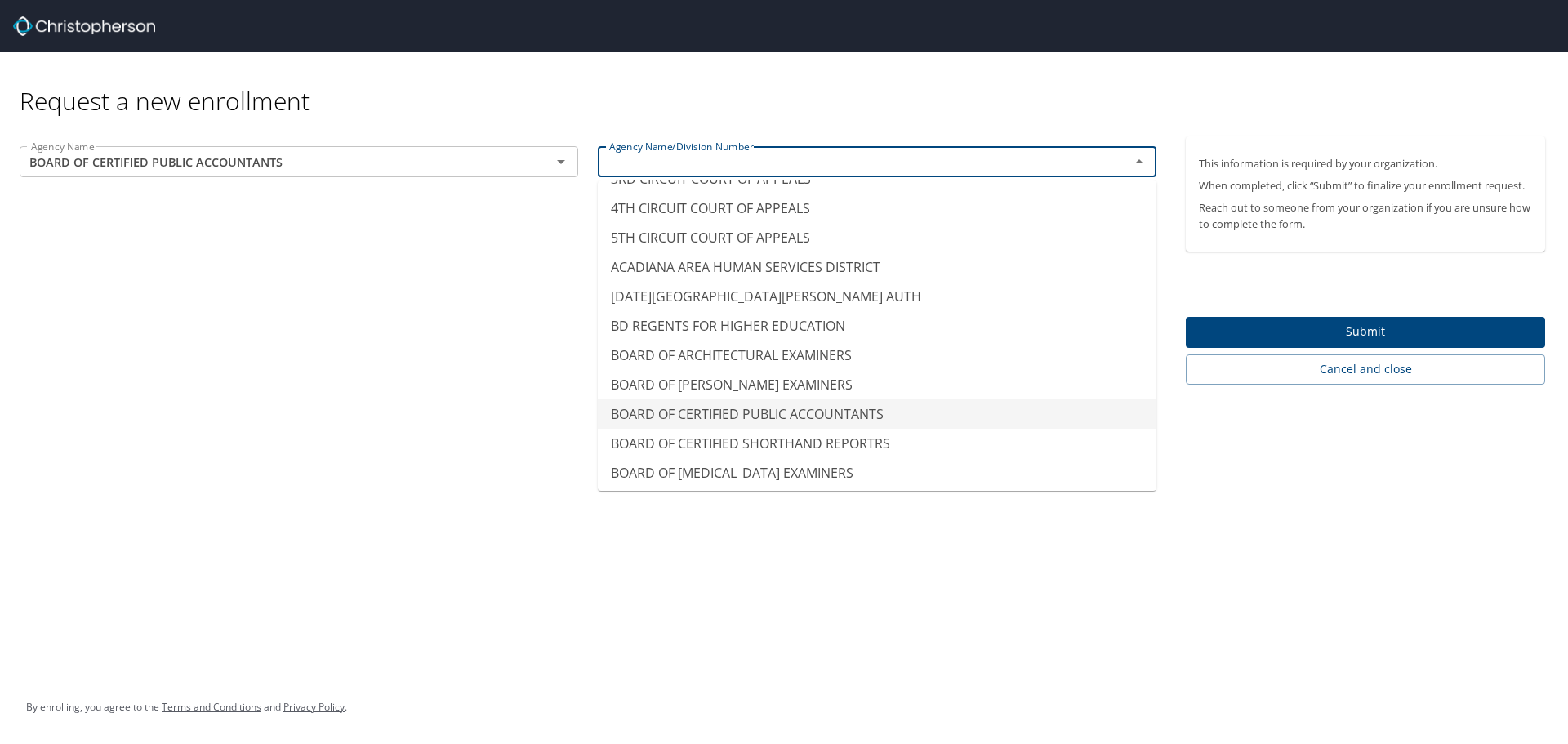
click at [816, 416] on li "BOARD OF CERTIFIED PUBLIC ACCOUNTANTS" at bounding box center [878, 414] width 559 height 30
type input "BOARD OF CERTIFIED PUBLIC ACCOUNTANTS"
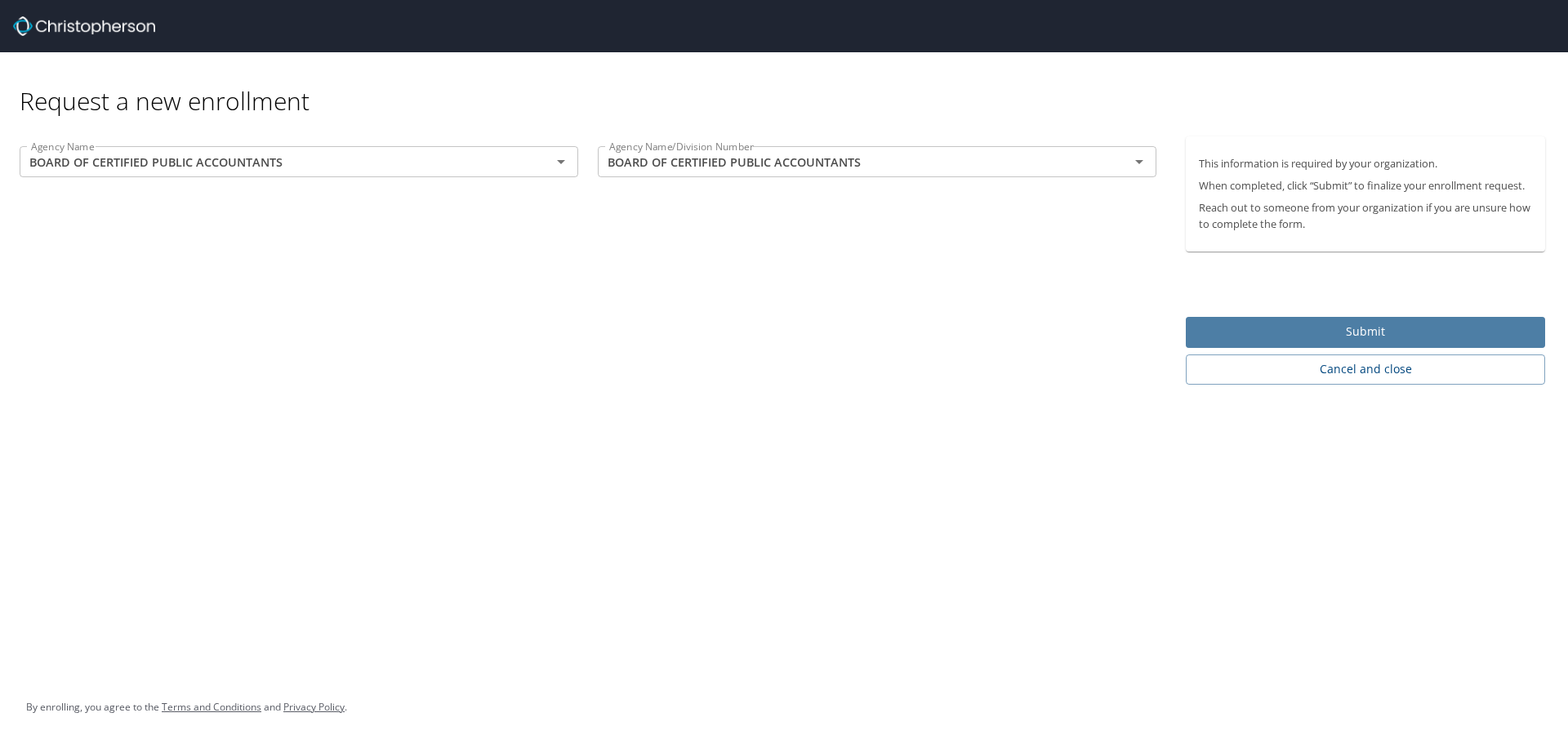
click at [1363, 332] on span "Submit" at bounding box center [1366, 332] width 334 height 20
